Goal: Task Accomplishment & Management: Manage account settings

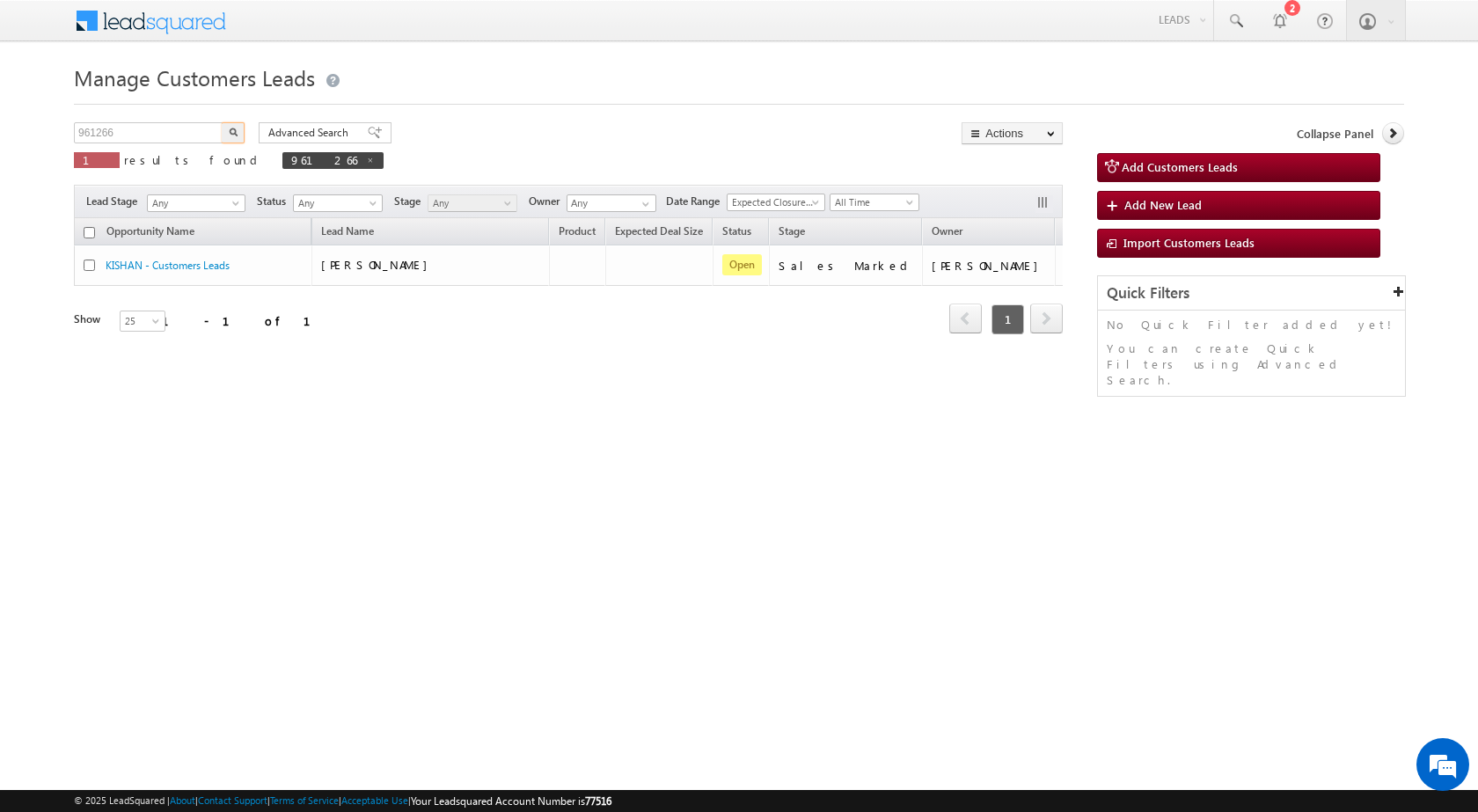
click at [108, 134] on input "961266" at bounding box center [148, 132] width 150 height 21
type input "959719"
click at [222, 122] on button "button" at bounding box center [233, 132] width 23 height 21
click at [105, 134] on input "961266" at bounding box center [148, 132] width 150 height 21
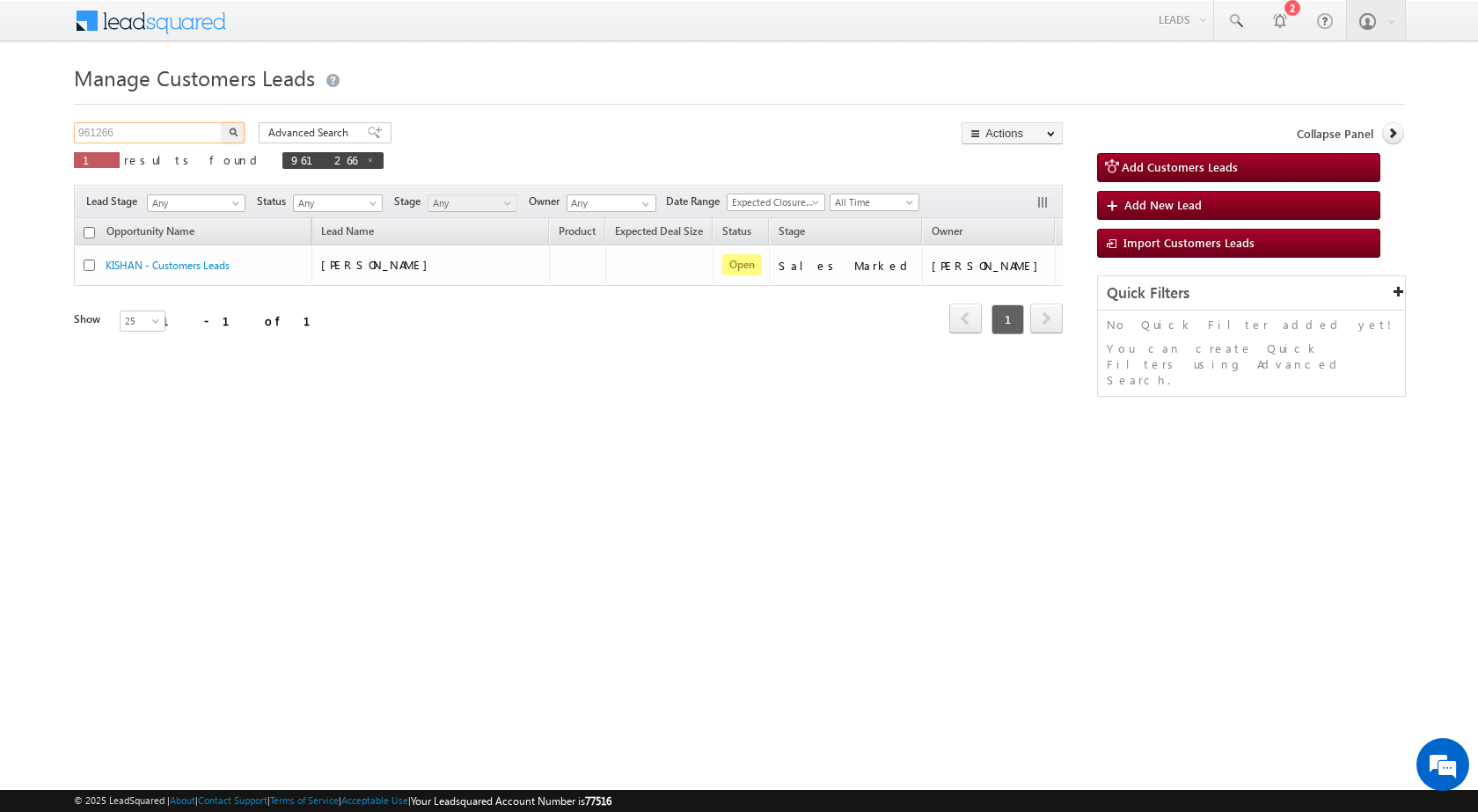
paste input "59719"
type input "959719"
click at [222, 122] on button "button" at bounding box center [233, 132] width 23 height 21
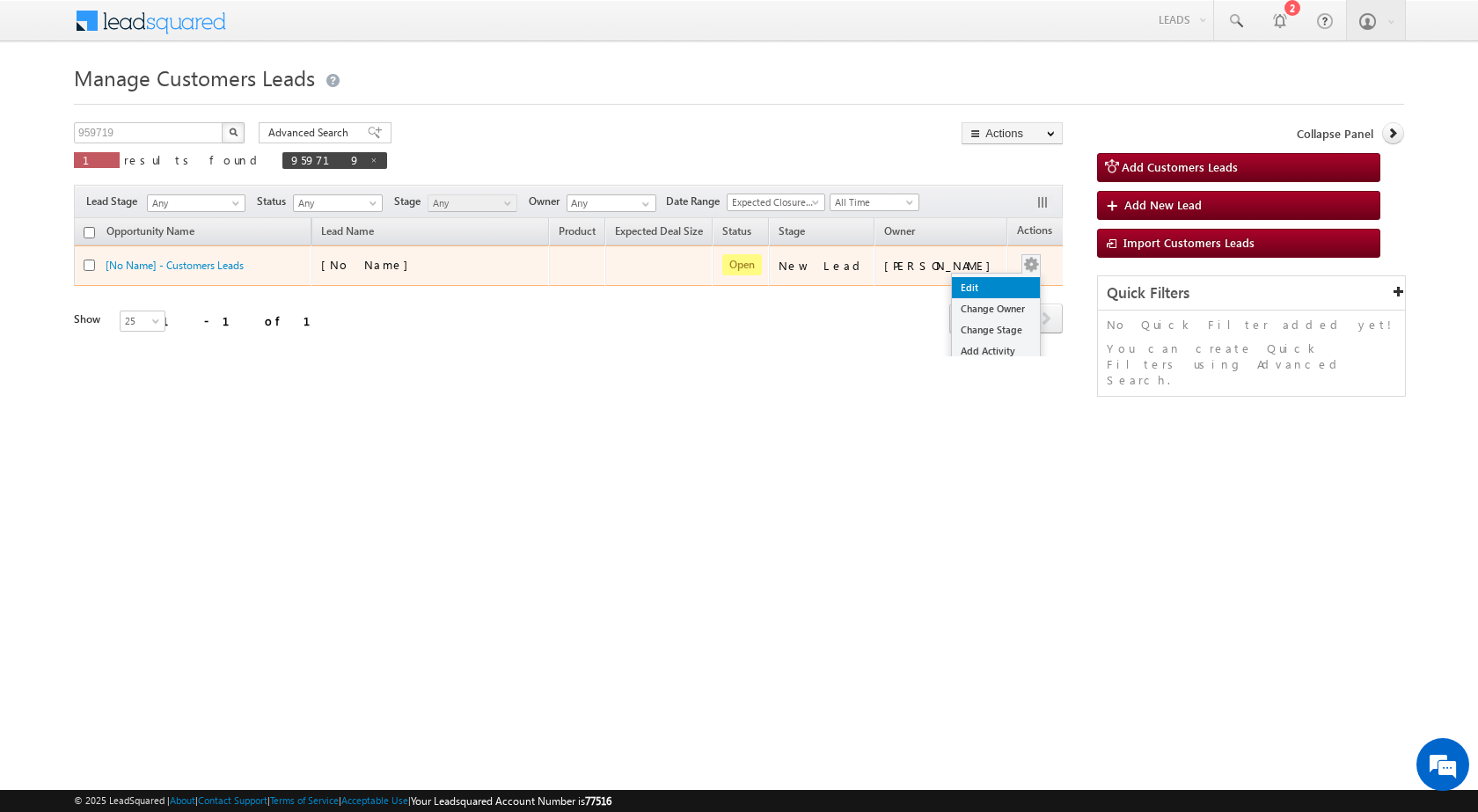
click at [984, 278] on link "Edit" at bounding box center [996, 287] width 88 height 21
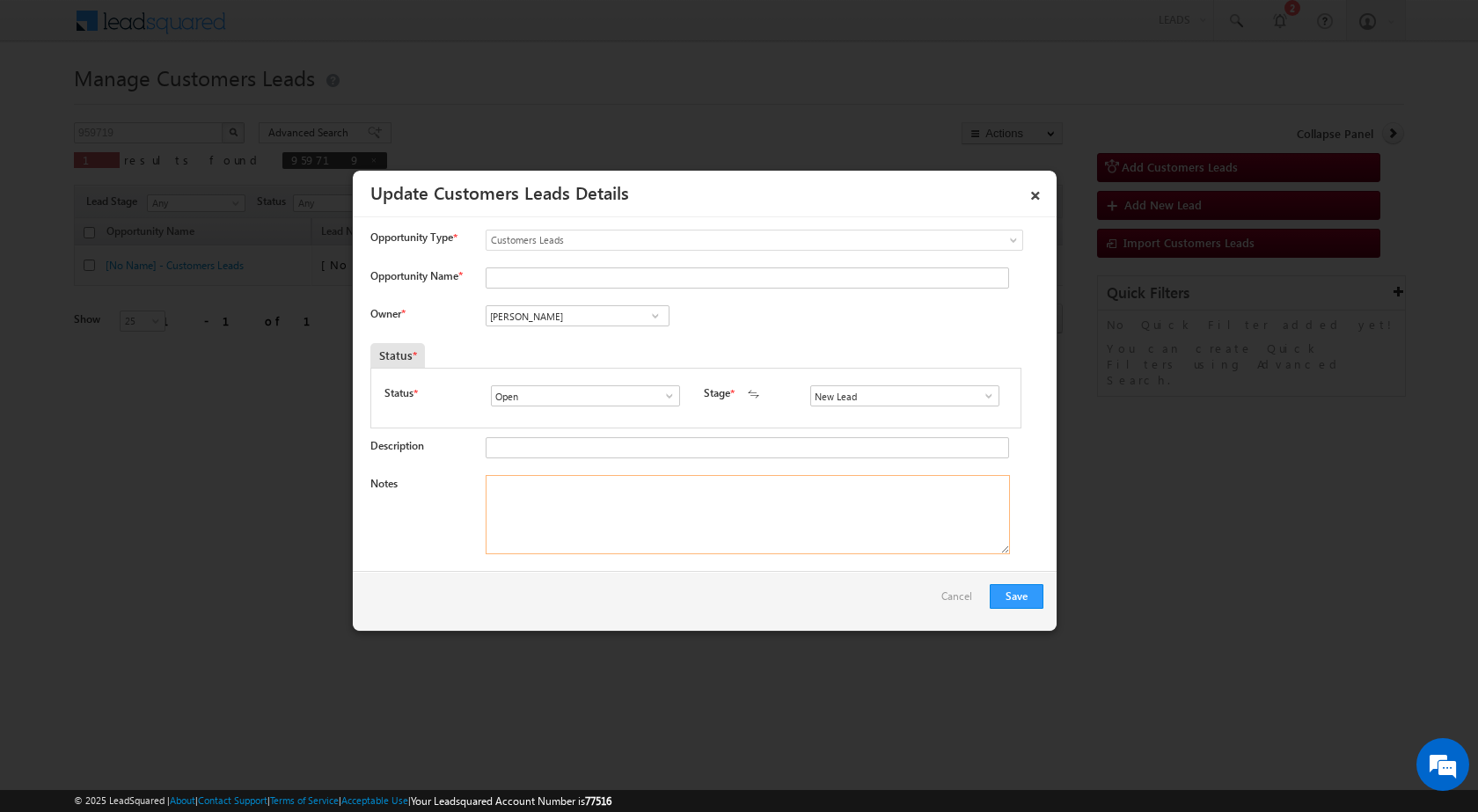
click at [573, 502] on textarea "Notes" at bounding box center [748, 515] width 525 height 80
paste textarea "959719 / Alternate No - 7309270516 - [PERSON_NAME] / Cust want to 5 lac Topup L…"
type textarea "959719 / Alternate No - 7309270516 - [PERSON_NAME] / Cust want to 5 lac Topup L…"
click at [980, 399] on span at bounding box center [989, 396] width 18 height 14
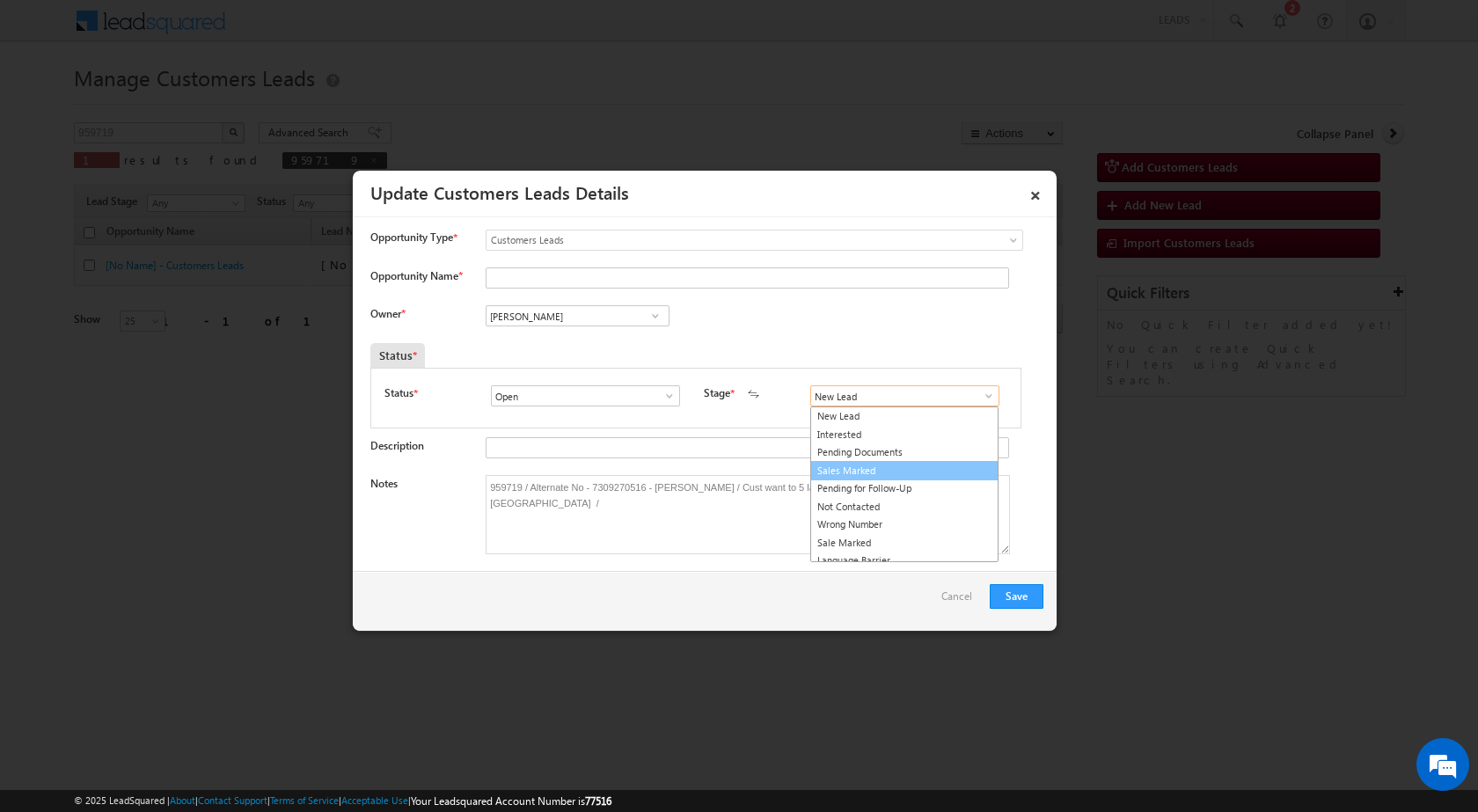
click at [925, 471] on link "Sales Marked" at bounding box center [903, 471] width 188 height 20
type input "Sales Marked"
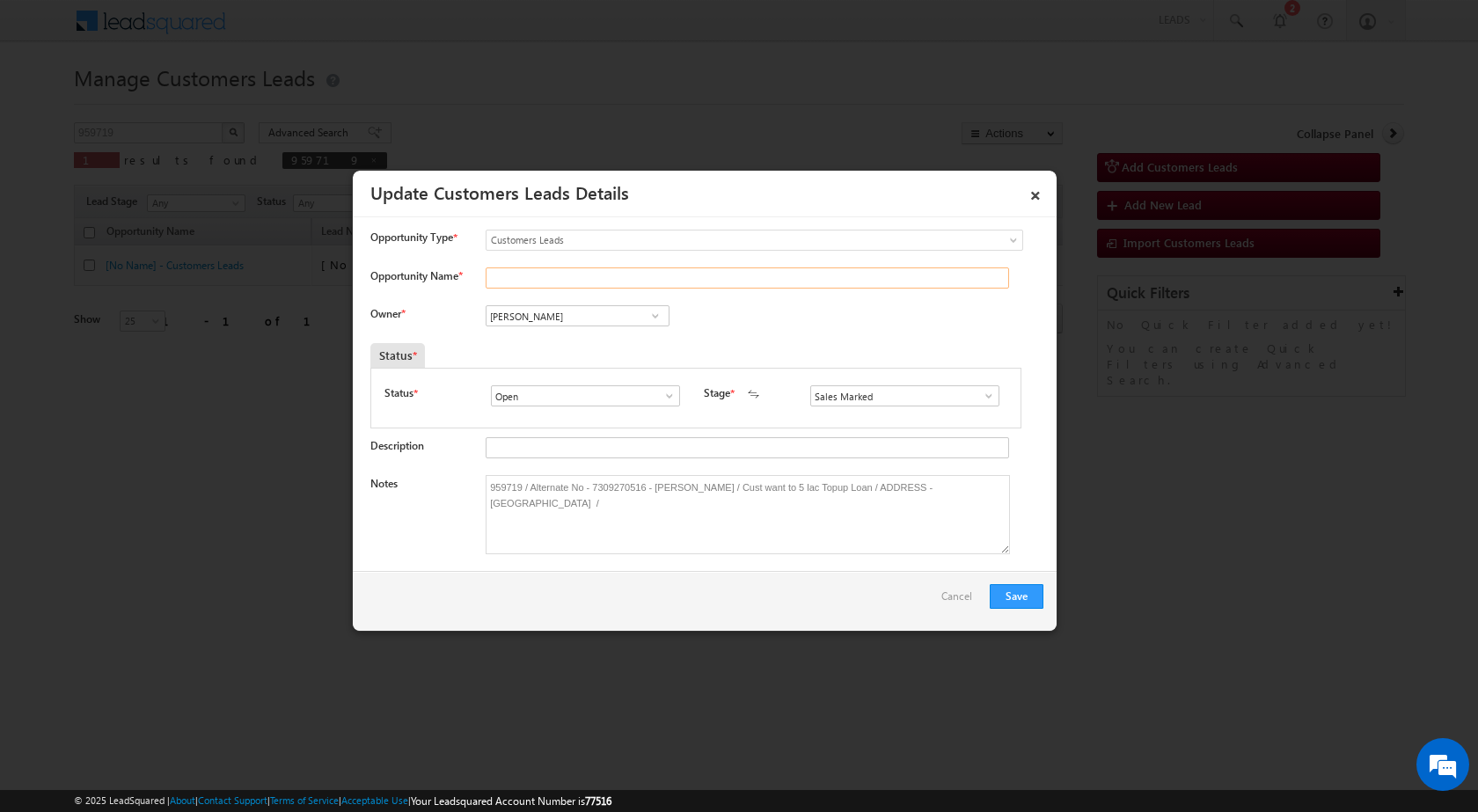
click at [561, 268] on input "Opportunity Name *" at bounding box center [747, 277] width 524 height 21
type input "Geeta"
click at [552, 326] on input "[PERSON_NAME]" at bounding box center [577, 315] width 184 height 21
paste input "[PERSON_NAME]"
drag, startPoint x: 555, startPoint y: 345, endPoint x: 518, endPoint y: 353, distance: 37.9
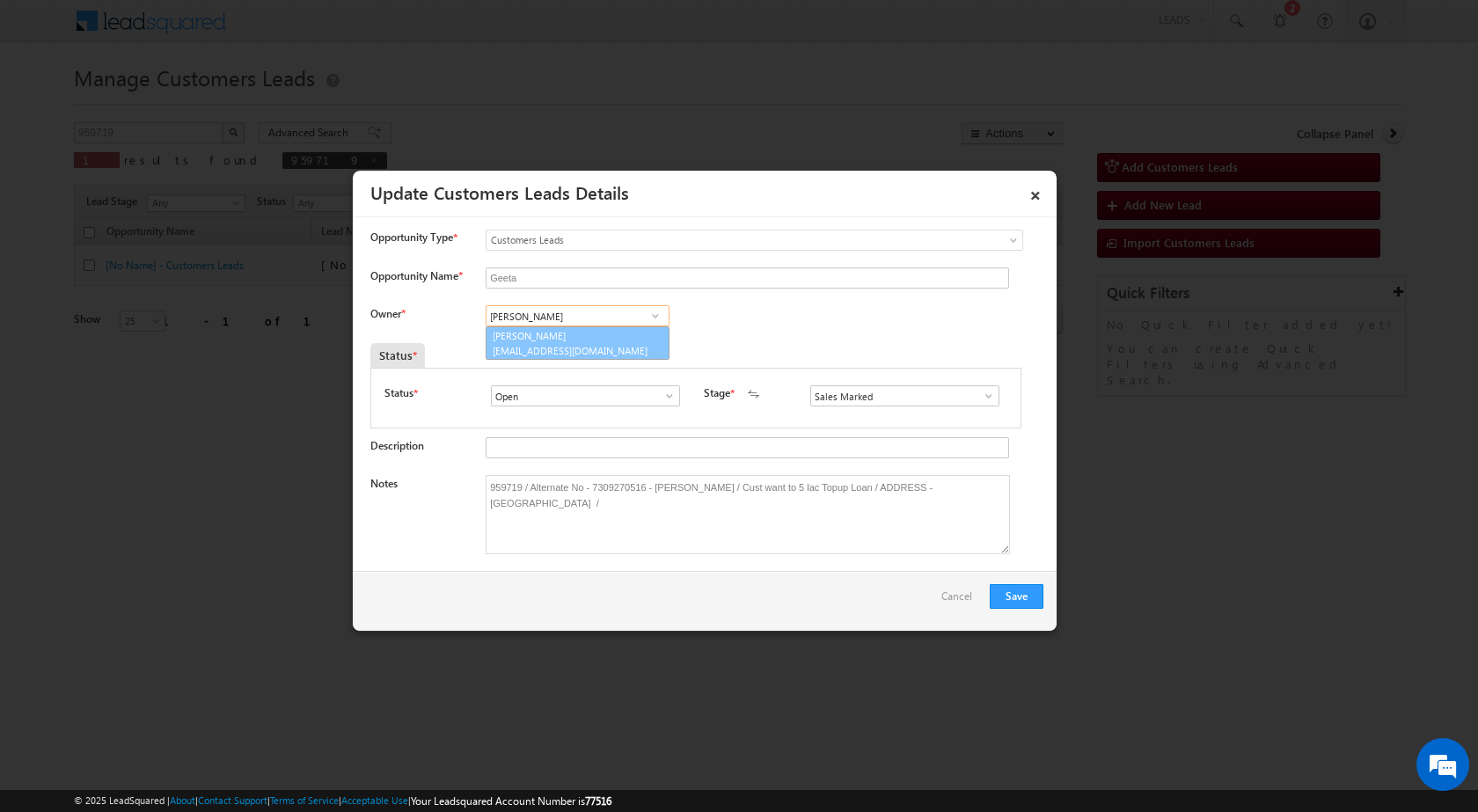
click at [518, 353] on span "[EMAIL_ADDRESS][DOMAIN_NAME]" at bounding box center [572, 350] width 158 height 13
click at [612, 321] on input "[PERSON_NAME]" at bounding box center [577, 315] width 184 height 21
type input "[PERSON_NAME]"
click at [751, 322] on div "Owner * [PERSON_NAME] [PERSON_NAME] Rana [PERSON_NAME] [PERSON_NAME] Rana [PERS…" at bounding box center [707, 319] width 673 height 29
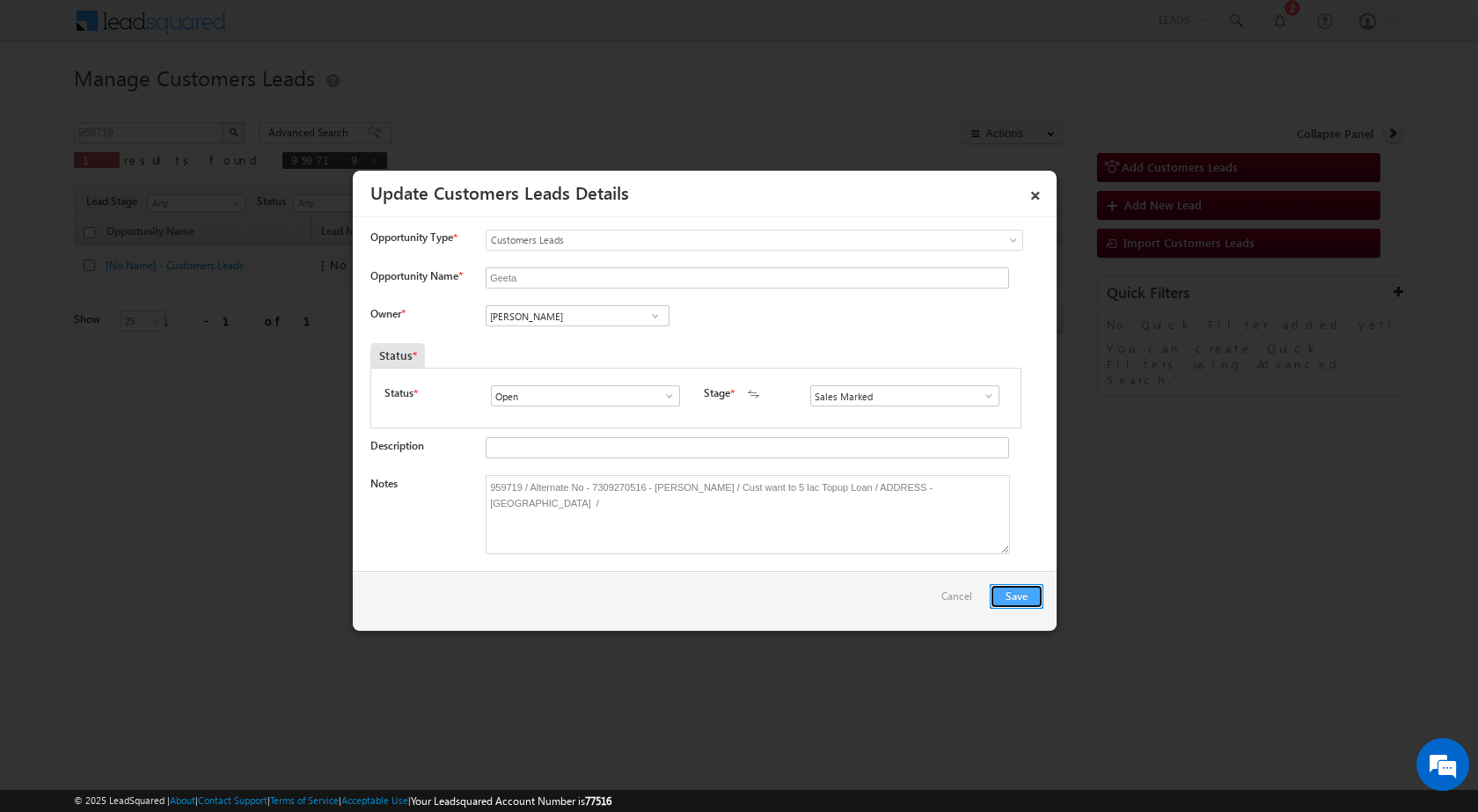
click at [1014, 591] on button "Save" at bounding box center [1017, 596] width 54 height 25
